Goal: Navigation & Orientation: Find specific page/section

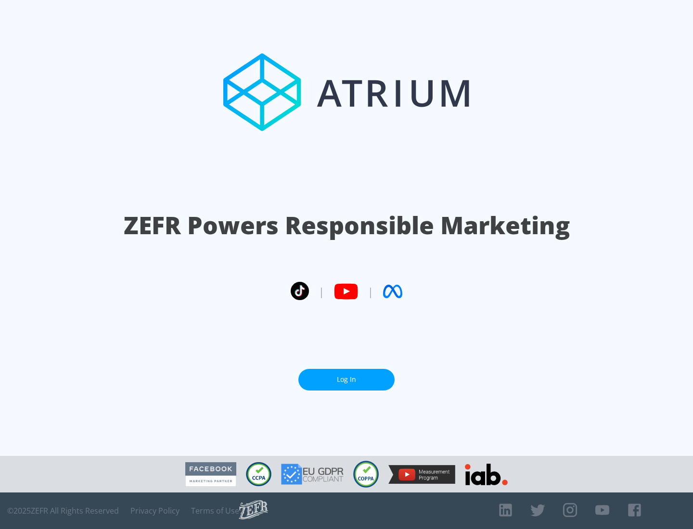
click at [346, 376] on link "Log In" at bounding box center [346, 380] width 96 height 22
